Goal: Information Seeking & Learning: Learn about a topic

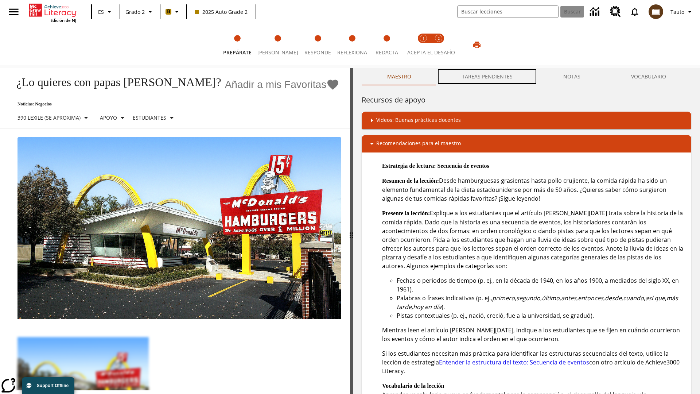
click at [488, 77] on button "TAREAS PENDIENTES" at bounding box center [487, 77] width 101 height 18
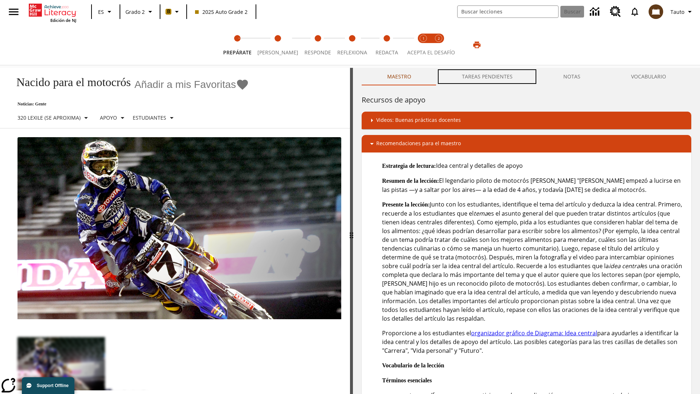
click at [488, 77] on button "TAREAS PENDIENTES" at bounding box center [487, 77] width 101 height 18
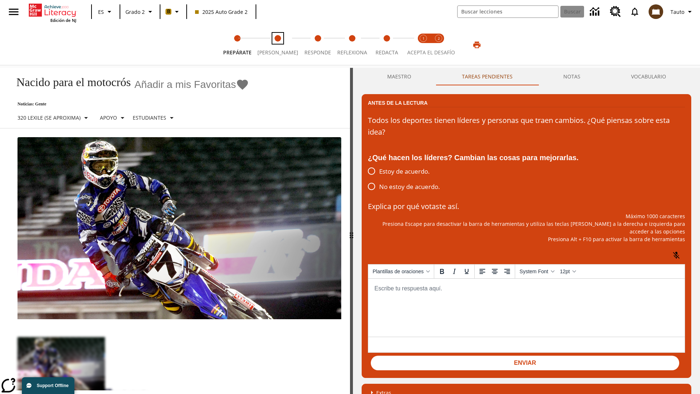
click at [275, 45] on span "[PERSON_NAME]" at bounding box center [278, 49] width 41 height 13
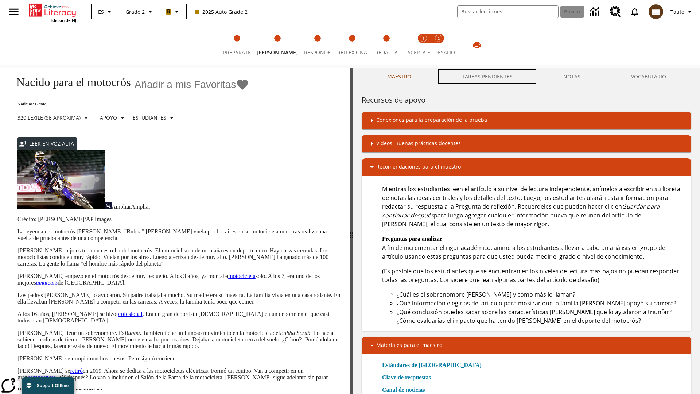
scroll to position [0, 0]
click at [488, 77] on button "TAREAS PENDIENTES" at bounding box center [487, 77] width 101 height 18
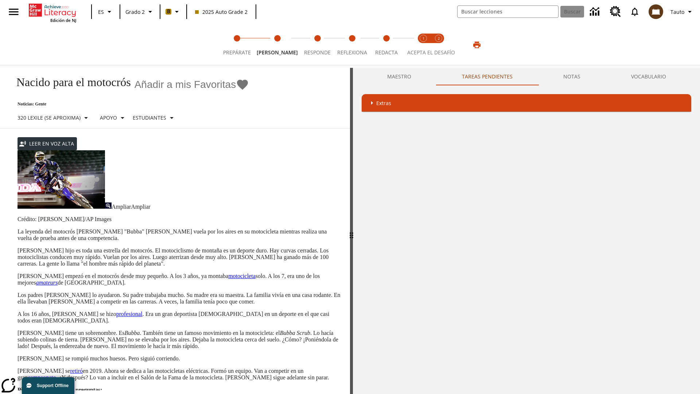
click at [18, 247] on p "[PERSON_NAME] hijo es toda una estrella del motocrós. El motociclismo de montañ…" at bounding box center [180, 257] width 324 height 20
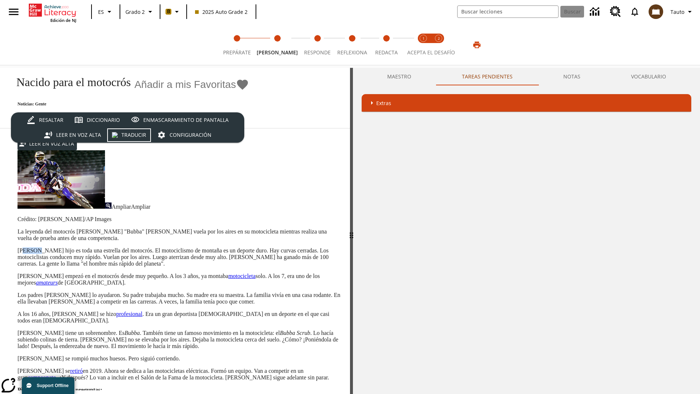
click at [130, 135] on div "Traducir" at bounding box center [133, 135] width 25 height 9
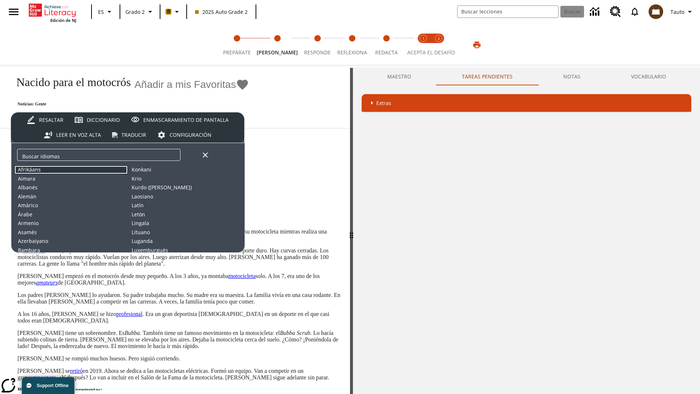
click at [71, 169] on button "Afrikáans" at bounding box center [71, 169] width 114 height 9
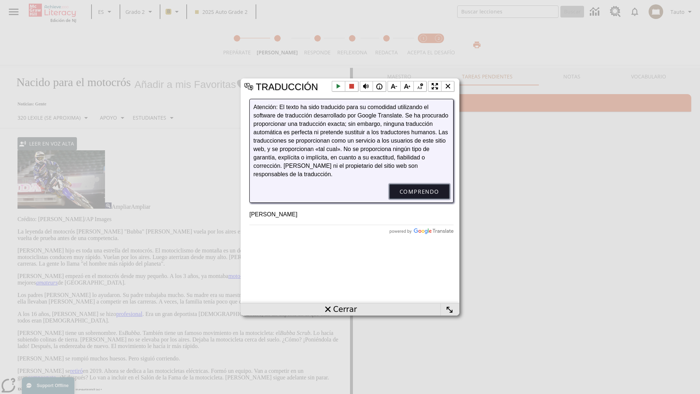
click at [419, 199] on button "Comprendo" at bounding box center [420, 191] width 60 height 15
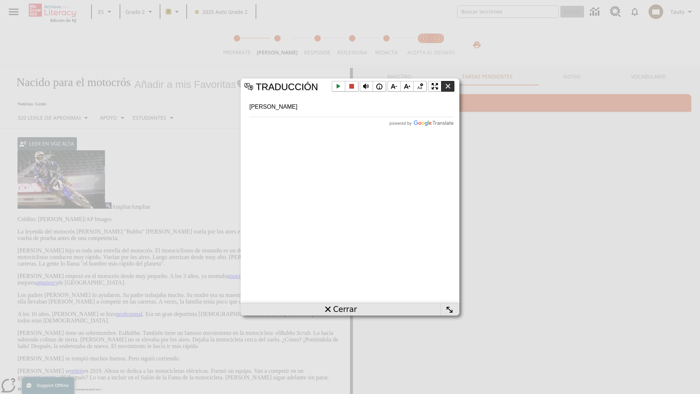
click at [448, 86] on li "Cerrar la ventana emergente" at bounding box center [447, 86] width 13 height 11
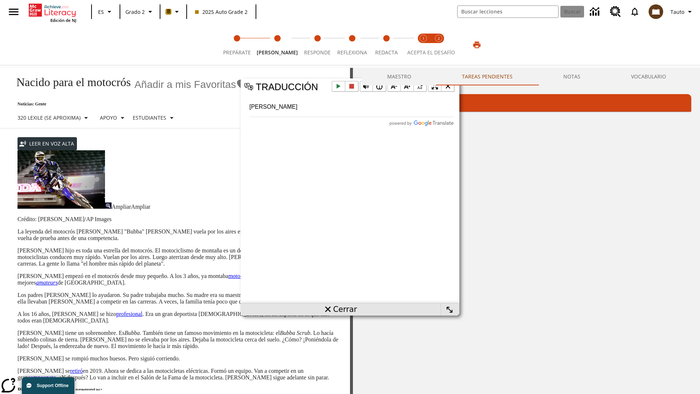
click at [18, 247] on p "[PERSON_NAME] hijo es toda una estrella del motocrós. El motociclismo de montañ…" at bounding box center [180, 257] width 324 height 20
click at [0, 0] on div "Traducir" at bounding box center [0, 0] width 0 height 0
